Goal: Find contact information: Obtain details needed to contact an individual or organization

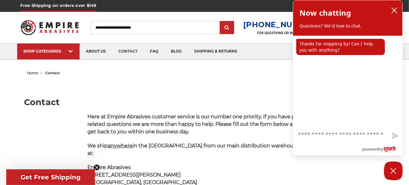
click at [311, 135] on textarea "Chat" at bounding box center [347, 135] width 109 height 16
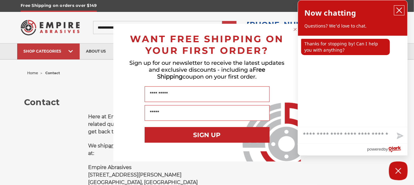
click at [400, 10] on icon "close chatbox" at bounding box center [399, 10] width 6 height 6
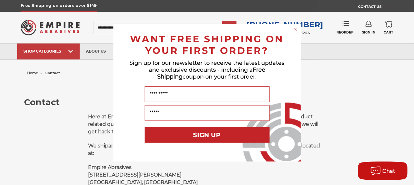
click at [332, 113] on div "Close dialog WANT FREE SHIPPING ON YOUR FIRST ORDER? Sign up for our newsletter…" at bounding box center [207, 92] width 414 height 185
click at [295, 30] on circle "Close dialog" at bounding box center [295, 29] width 6 height 6
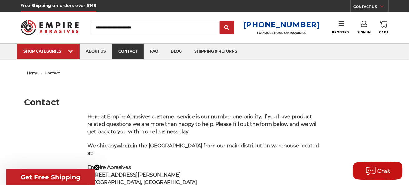
click at [132, 53] on link "contact" at bounding box center [128, 51] width 32 height 16
click at [338, 29] on link "Reorder" at bounding box center [340, 27] width 17 height 13
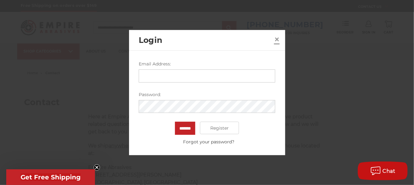
click at [277, 37] on span "×" at bounding box center [277, 39] width 6 height 12
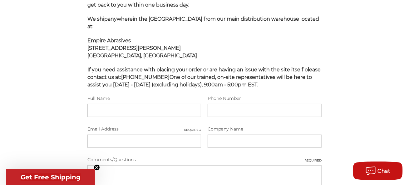
scroll to position [125, 0]
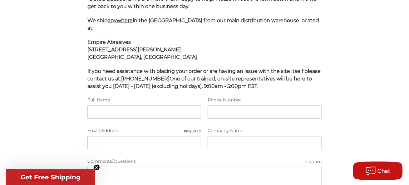
click at [97, 167] on circle "Close teaser" at bounding box center [97, 167] width 6 height 6
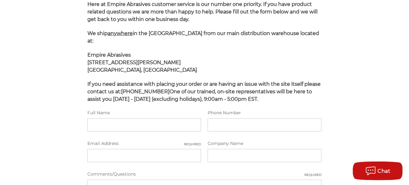
scroll to position [0, 0]
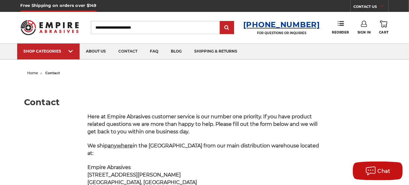
click at [276, 25] on h3 "[PHONE_NUMBER]" at bounding box center [281, 24] width 77 height 9
